Goal: Information Seeking & Learning: Learn about a topic

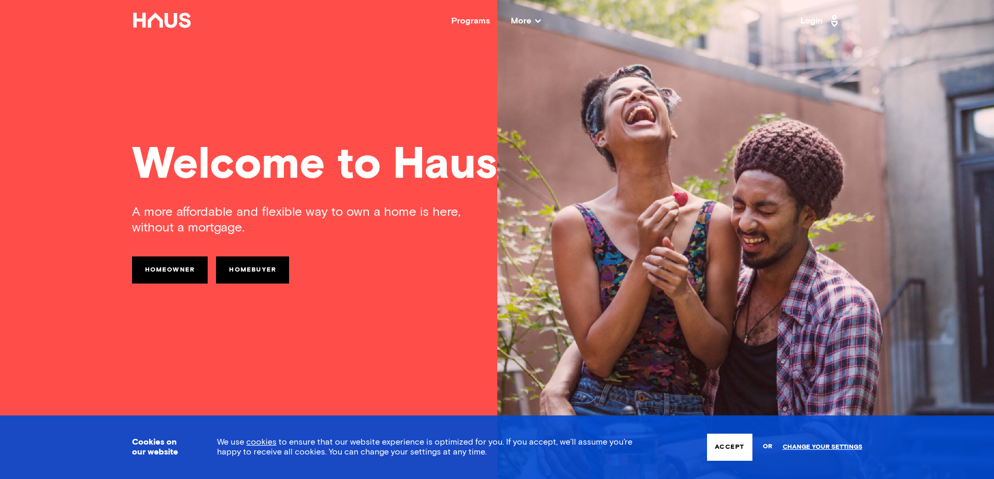
click at [185, 274] on link "Homeowner" at bounding box center [170, 270] width 76 height 27
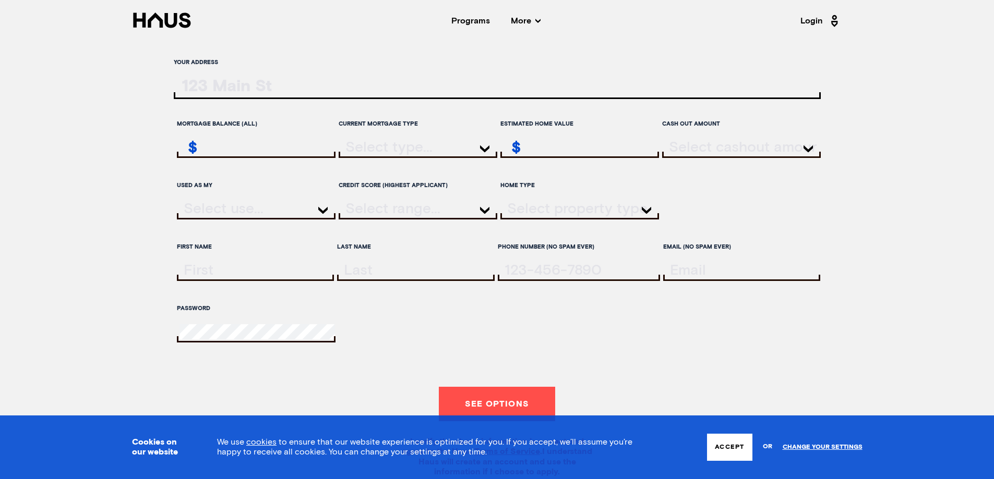
click at [520, 19] on span "More" at bounding box center [526, 21] width 30 height 8
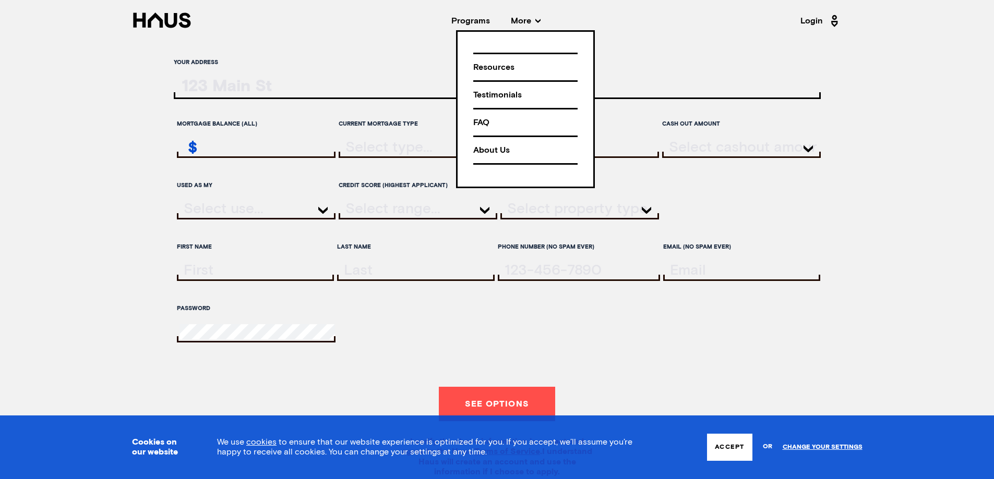
click at [468, 14] on nav "Back Programs More Resources Testimonials FAQ About Us Login" at bounding box center [497, 21] width 835 height 42
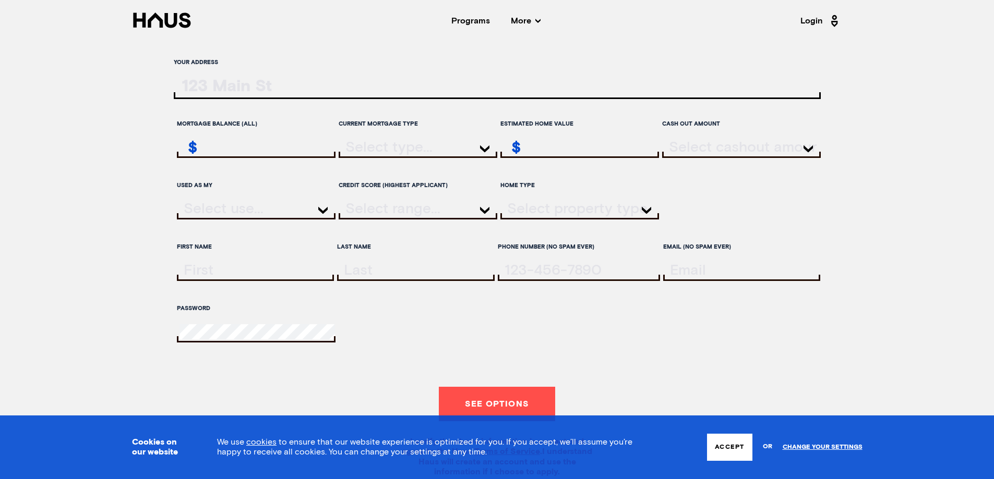
click at [472, 21] on div "Programs" at bounding box center [470, 21] width 39 height 8
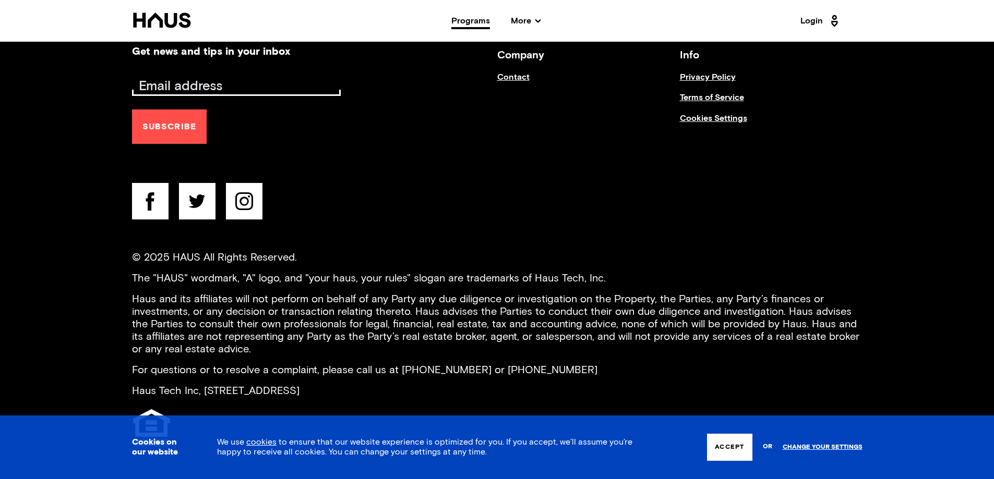
scroll to position [1908, 0]
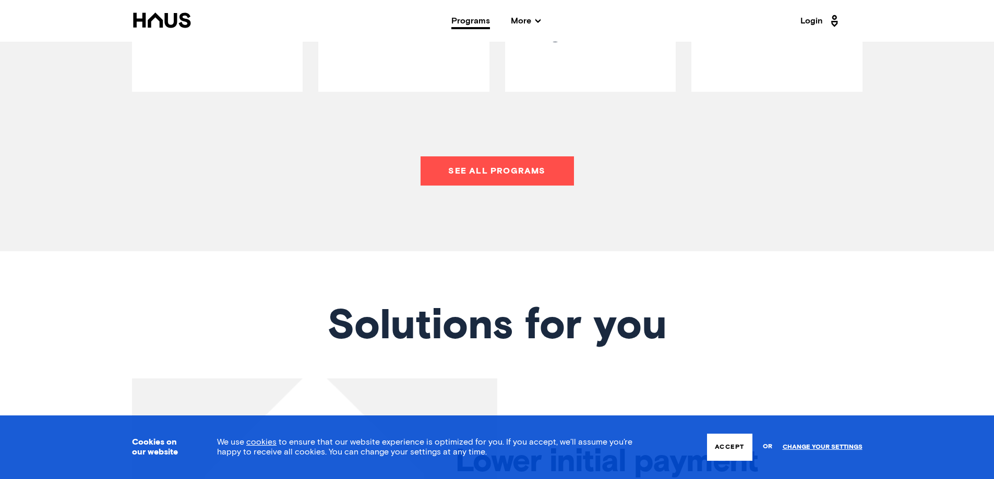
click at [627, 75] on div "Single Parent Program" at bounding box center [593, 44] width 136 height 81
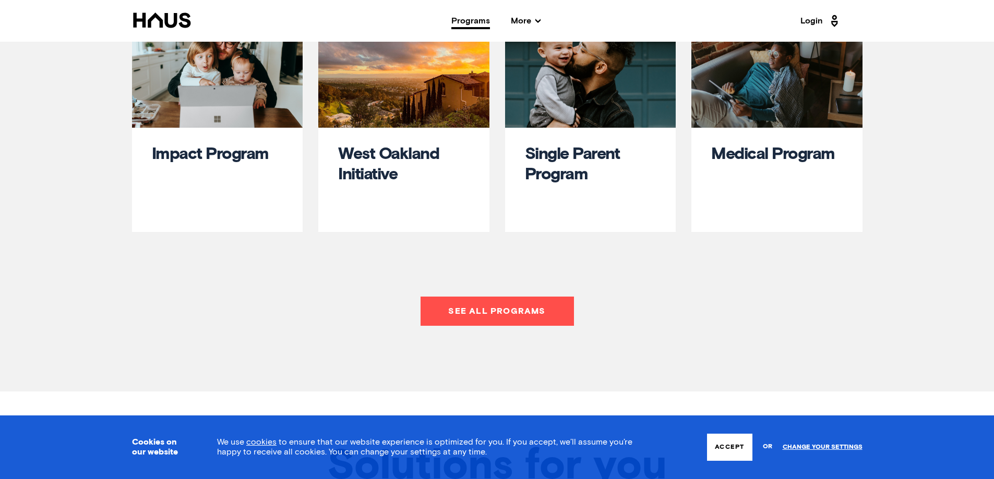
scroll to position [551, 0]
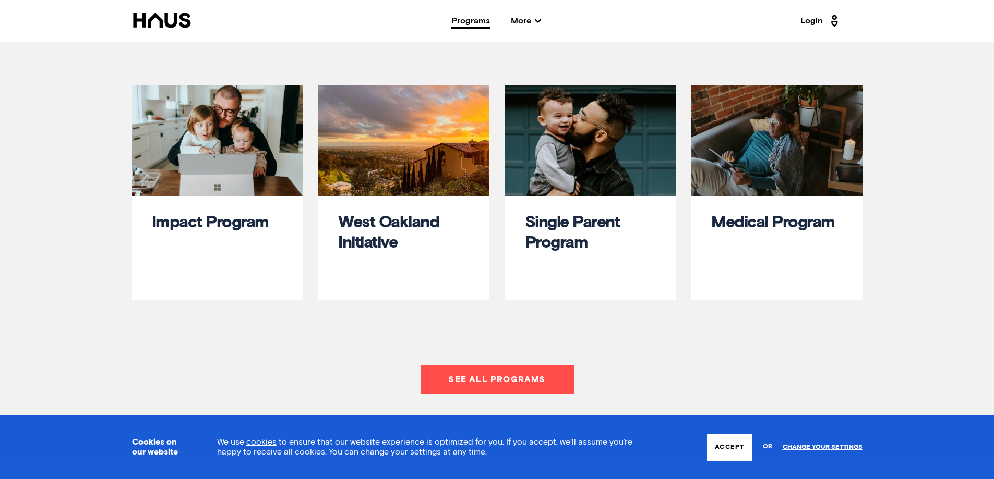
click at [534, 16] on nav "Back Programs More Resources Testimonials FAQ About Us Login" at bounding box center [497, 21] width 835 height 42
click at [538, 22] on icon at bounding box center [537, 21] width 5 height 4
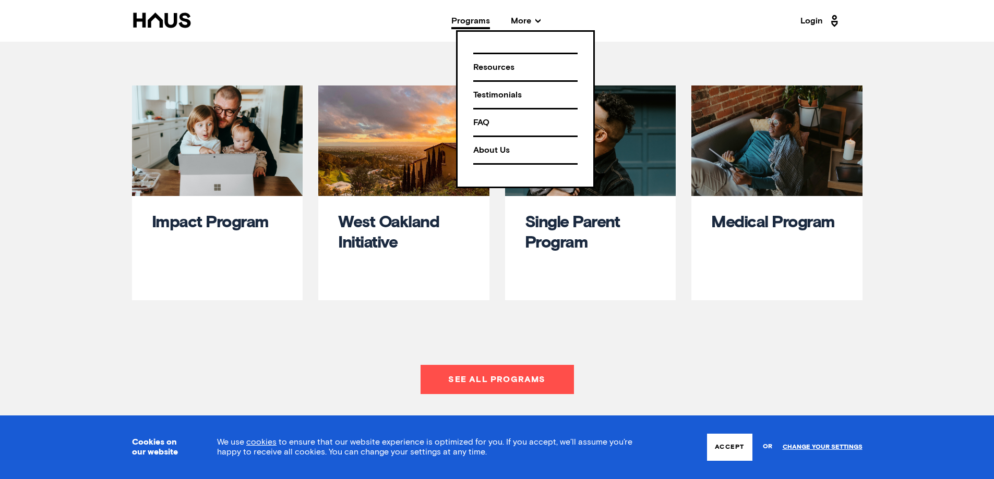
click at [475, 122] on div "FAQ" at bounding box center [525, 123] width 104 height 18
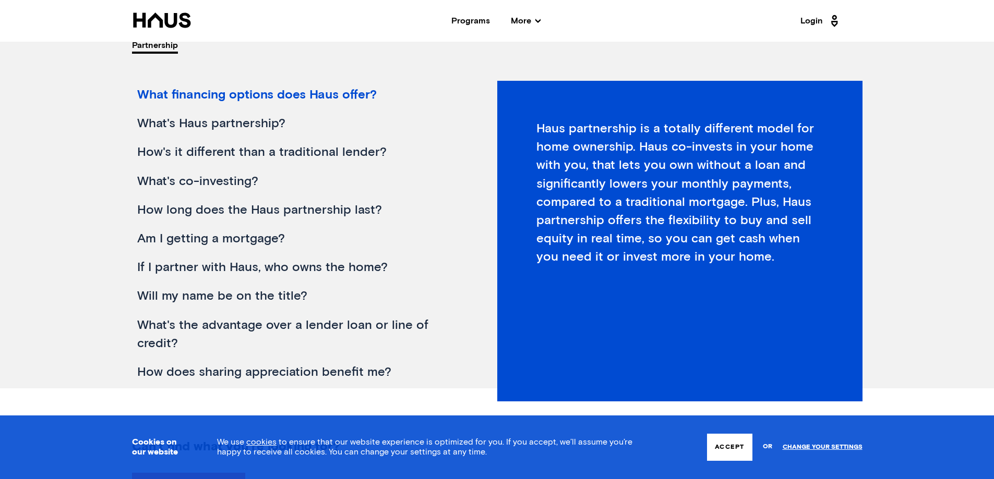
scroll to position [157, 0]
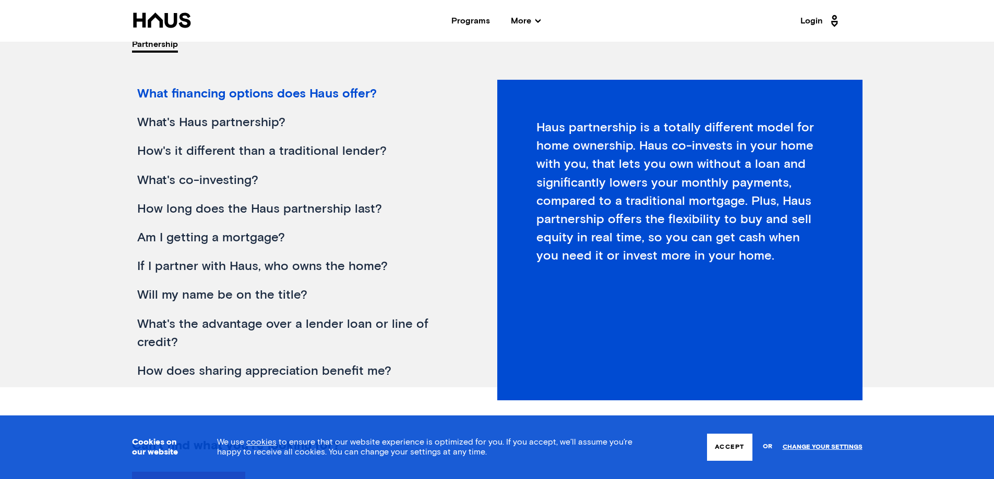
click at [190, 279] on div "If I partner with Haus, who owns the home?" at bounding box center [296, 267] width 329 height 29
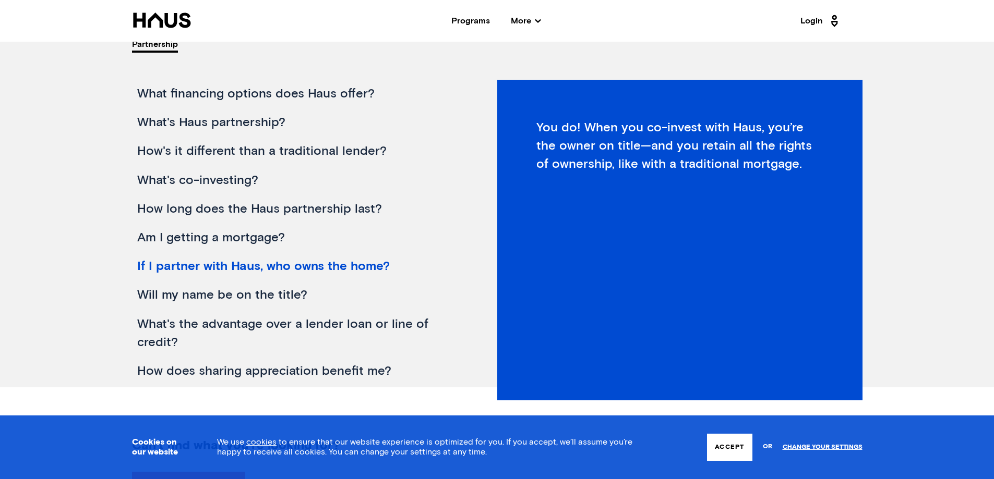
click at [194, 289] on div "Will my name be on the title?" at bounding box center [296, 295] width 329 height 29
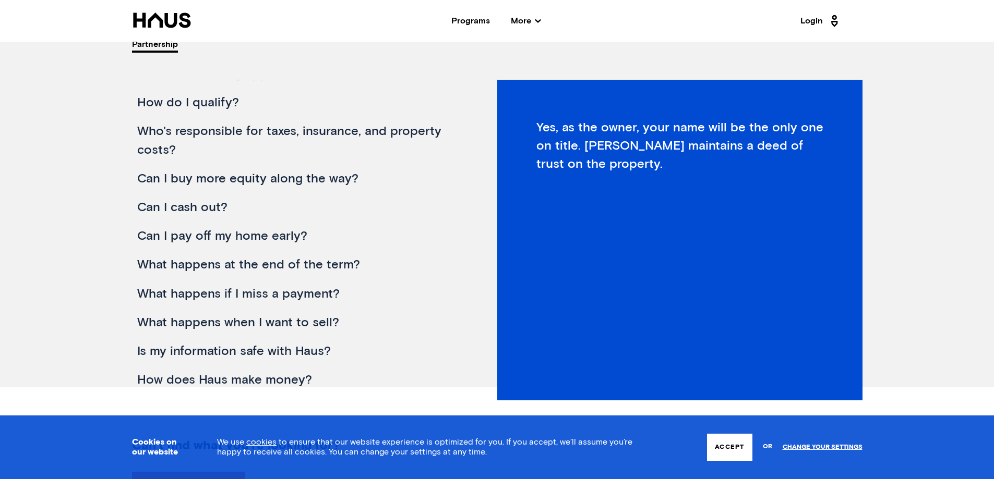
scroll to position [315, 0]
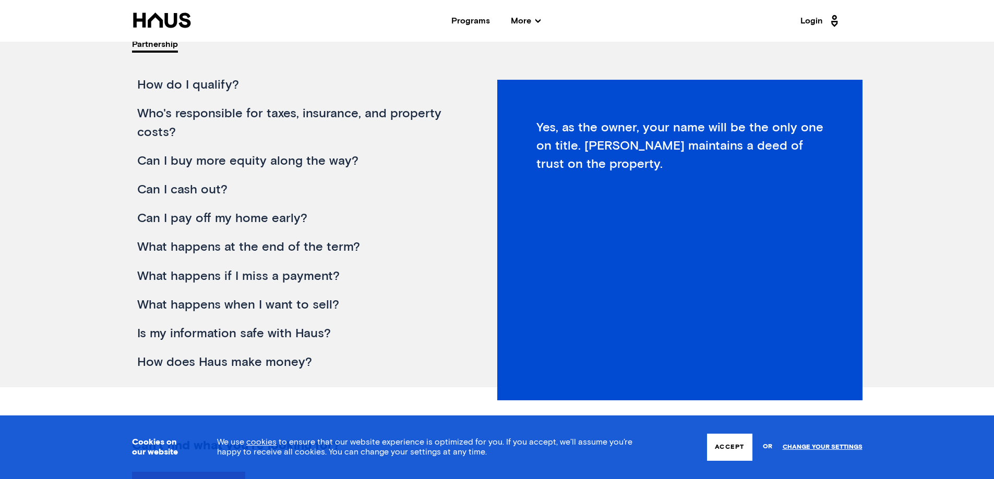
click at [188, 187] on div "Can I cash out?" at bounding box center [296, 190] width 329 height 29
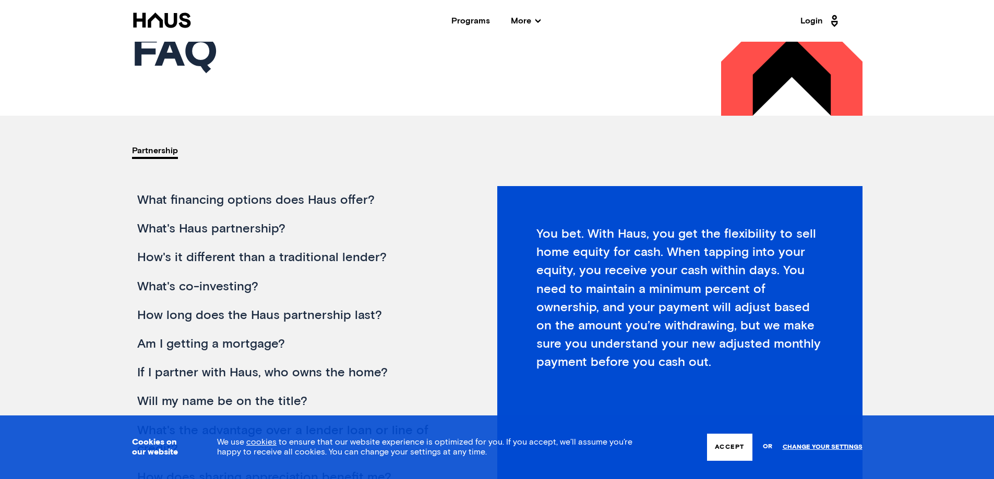
scroll to position [0, 0]
